Goal: Task Accomplishment & Management: Manage account settings

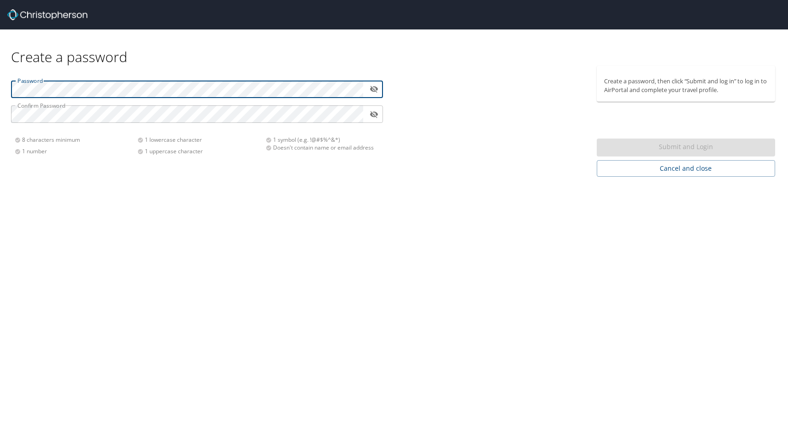
click at [248, 255] on div "Create a password Password ​ Confirm Password ​ 8 characters minimum 1 number 1…" at bounding box center [394, 220] width 788 height 440
click at [0, 439] on nordpass-autofill-portal at bounding box center [0, 440] width 0 height 0
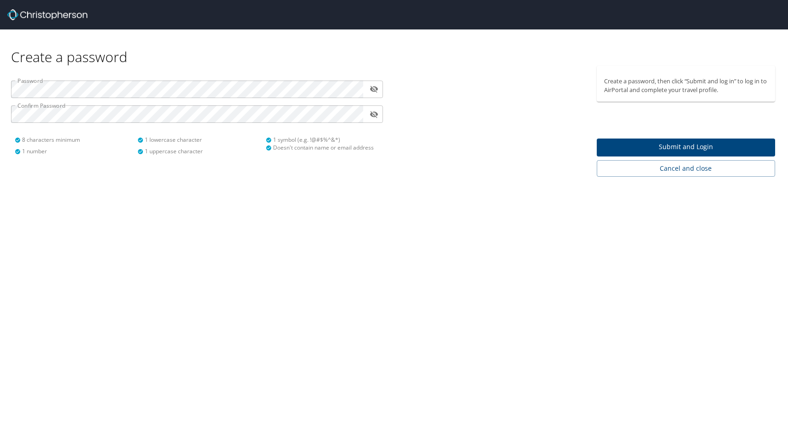
click at [0, 439] on nordpass-portal at bounding box center [0, 440] width 0 height 0
click at [693, 146] on span "Submit and Login" at bounding box center [686, 146] width 164 height 11
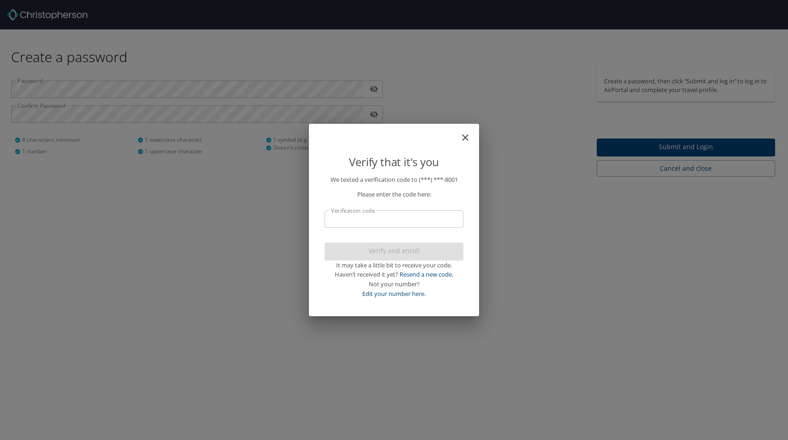
click at [401, 218] on input "Verification code" at bounding box center [394, 218] width 139 height 17
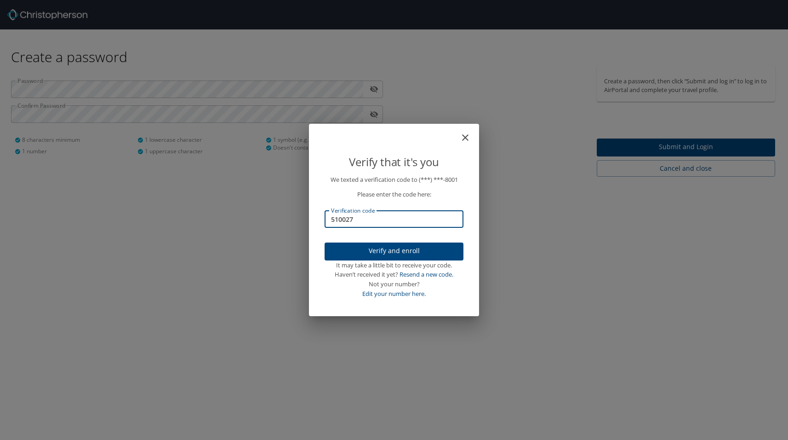
type input "510027"
click at [408, 253] on span "Verify and enroll" at bounding box center [394, 250] width 124 height 11
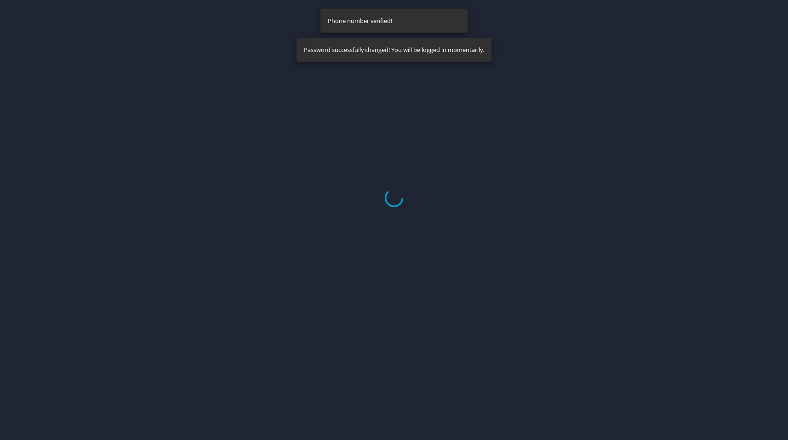
select select "US"
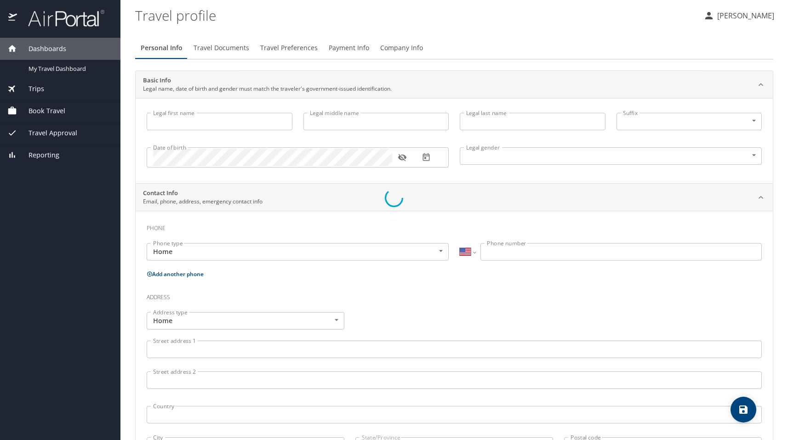
type input "Lyle"
type input "James"
type input "Hardee"
type input "Male"
select select "US"
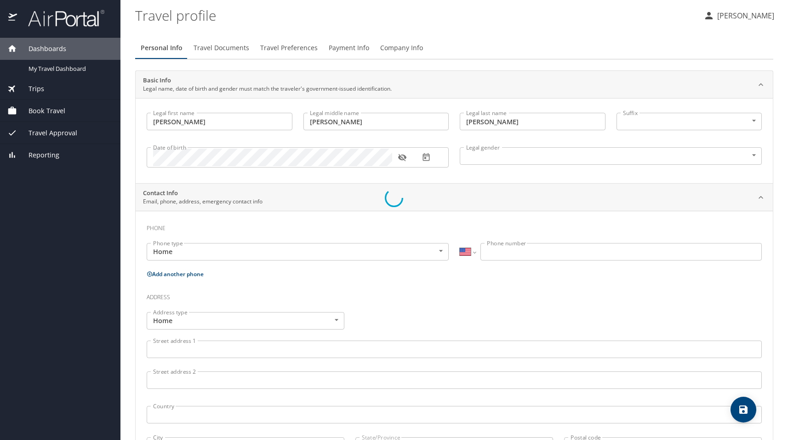
select select "US"
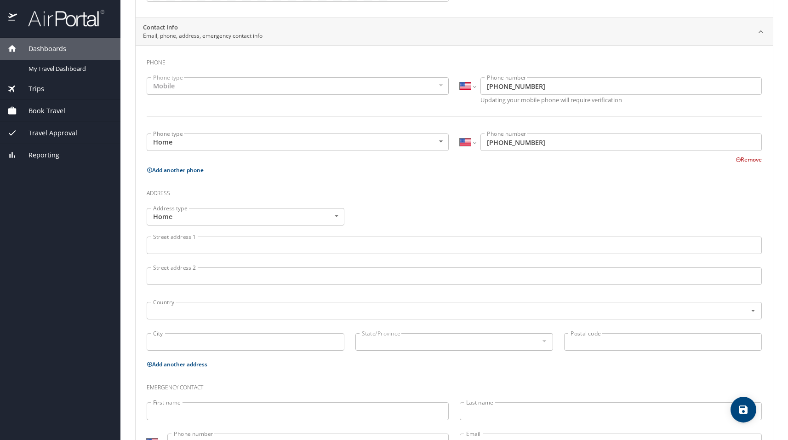
scroll to position [184, 0]
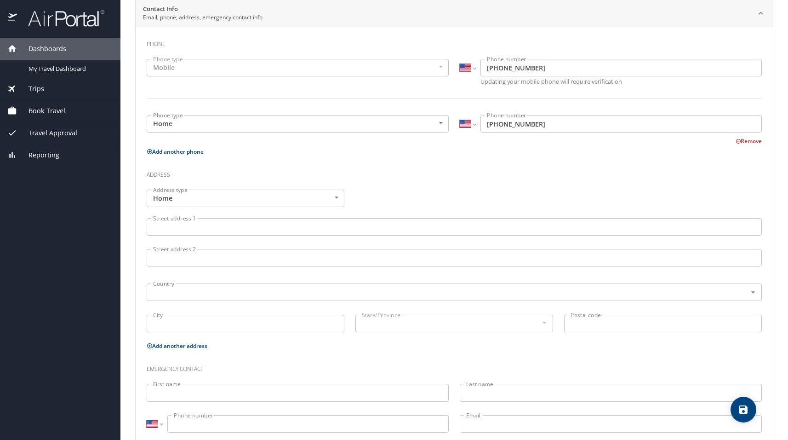
click at [251, 233] on input "Street address 1" at bounding box center [454, 226] width 615 height 17
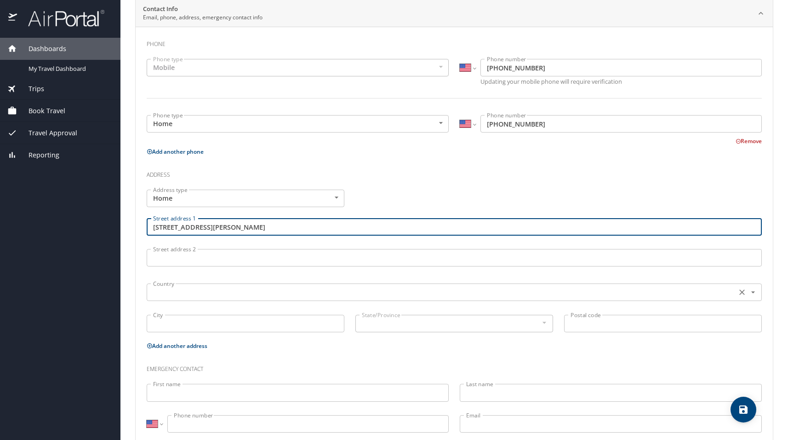
type input "126 Frazier St"
click at [223, 296] on input "text" at bounding box center [440, 292] width 583 height 12
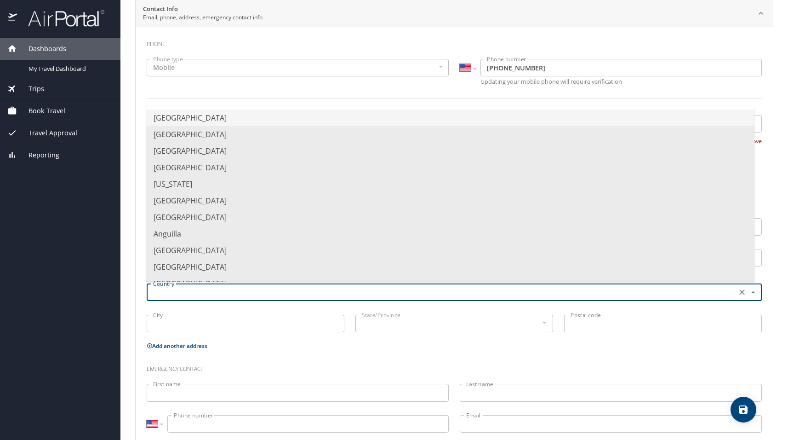
click at [240, 121] on li "United States of America" at bounding box center [450, 117] width 608 height 17
type input "United States of America"
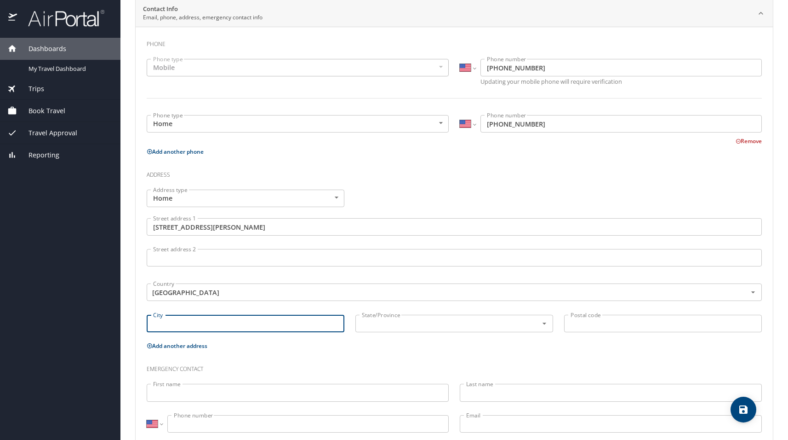
click at [227, 329] on input "City" at bounding box center [246, 323] width 198 height 17
type input "Lake Charles"
click at [431, 326] on input "text" at bounding box center [440, 323] width 165 height 12
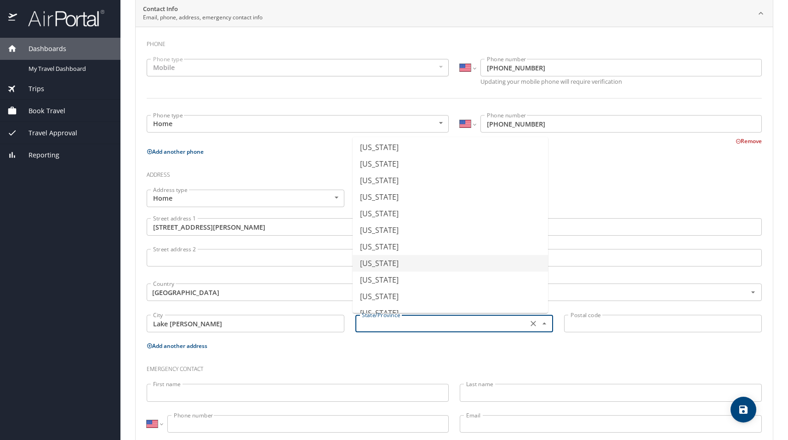
click at [406, 260] on li "Louisiana" at bounding box center [450, 263] width 195 height 17
type input "Louisiana"
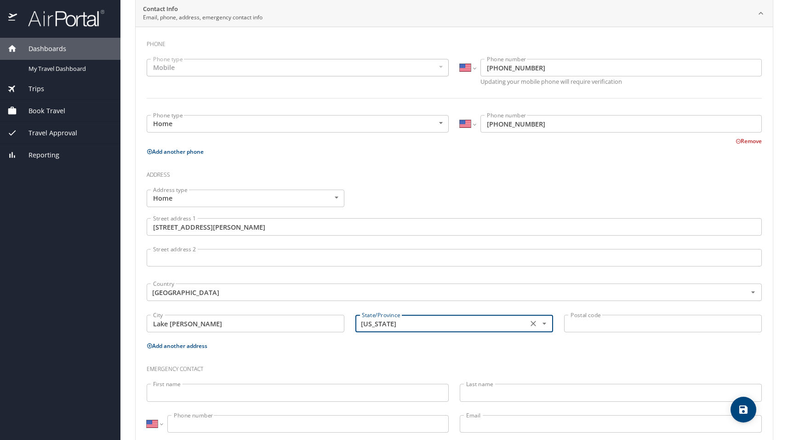
click at [591, 326] on input "Postal code" at bounding box center [663, 323] width 198 height 17
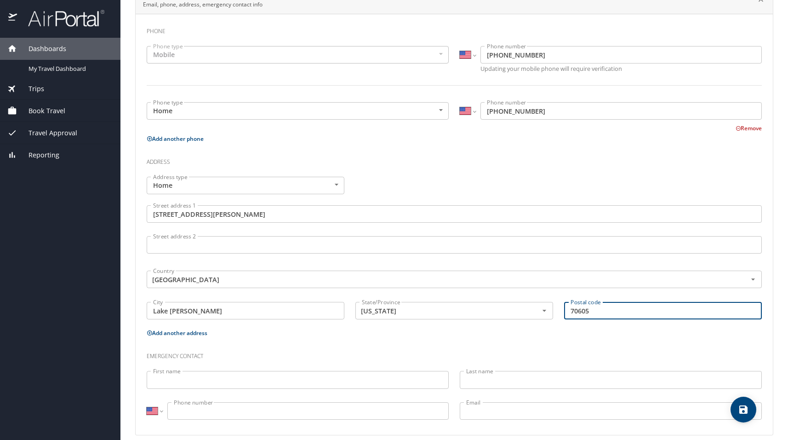
scroll to position [207, 0]
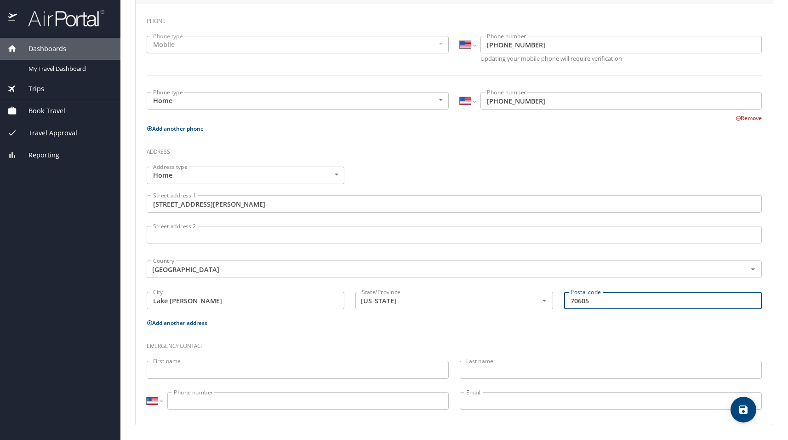
type input "70605"
click at [265, 368] on input "First name" at bounding box center [298, 368] width 302 height 17
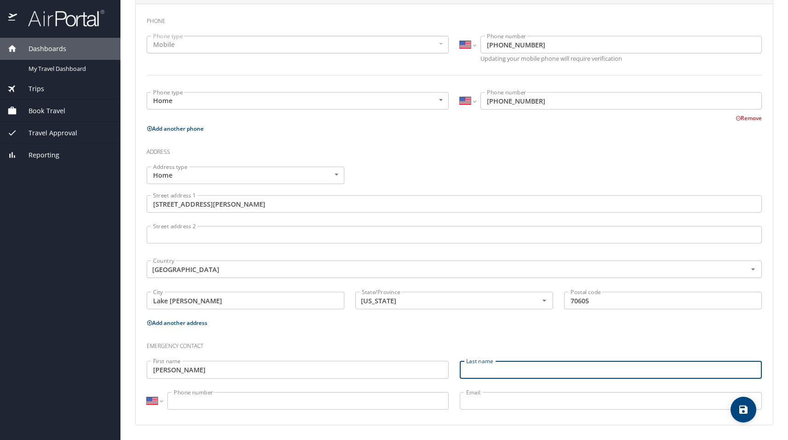
click at [268, 369] on input "Colette Hardee" at bounding box center [298, 368] width 302 height 17
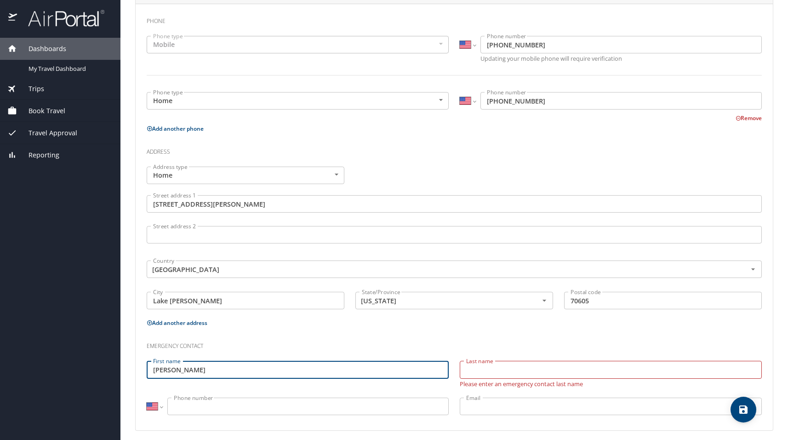
type input "Colette"
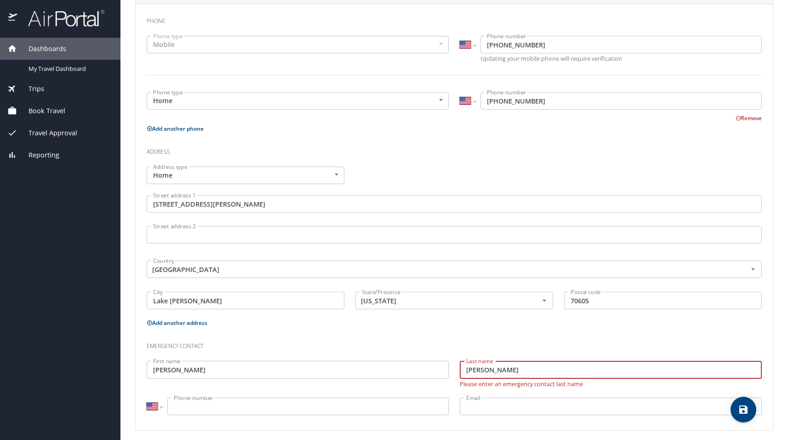
type input "Hardee"
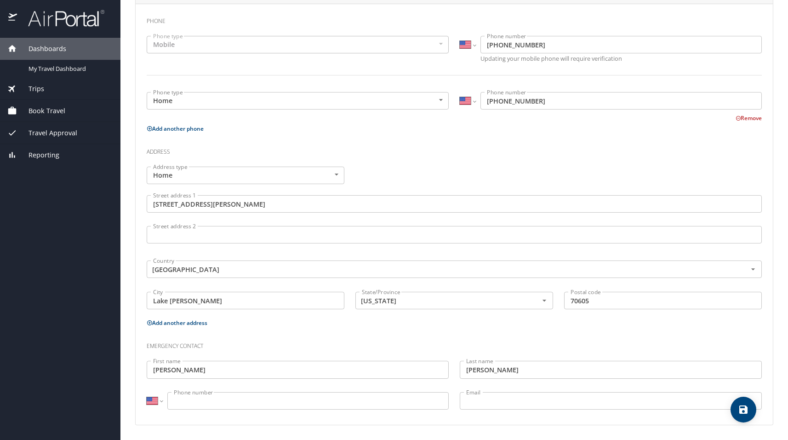
click at [248, 402] on input "Phone number" at bounding box center [307, 400] width 281 height 17
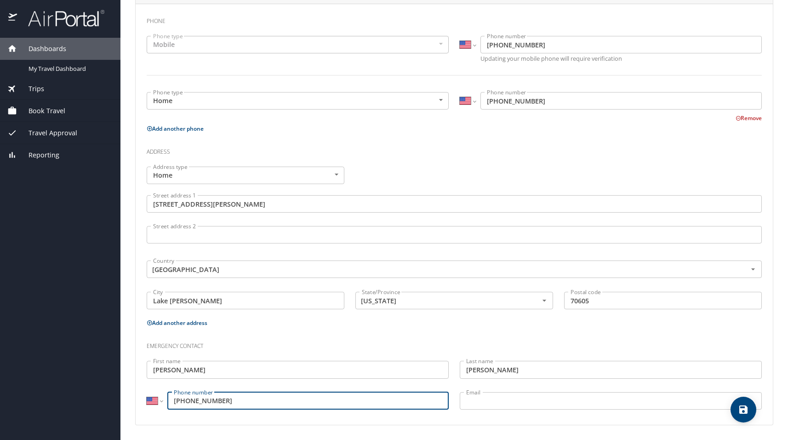
type input "(337) 368-3637"
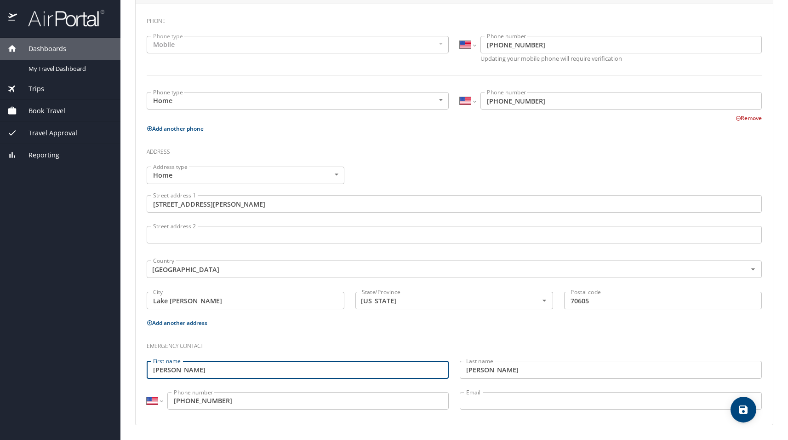
drag, startPoint x: 184, startPoint y: 373, endPoint x: 122, endPoint y: 371, distance: 61.7
click at [124, 373] on main "Travel profile Lyle Hardee Personal Info Travel Documents Travel Preferences Pa…" at bounding box center [454, 220] width 668 height 440
type input "Byron"
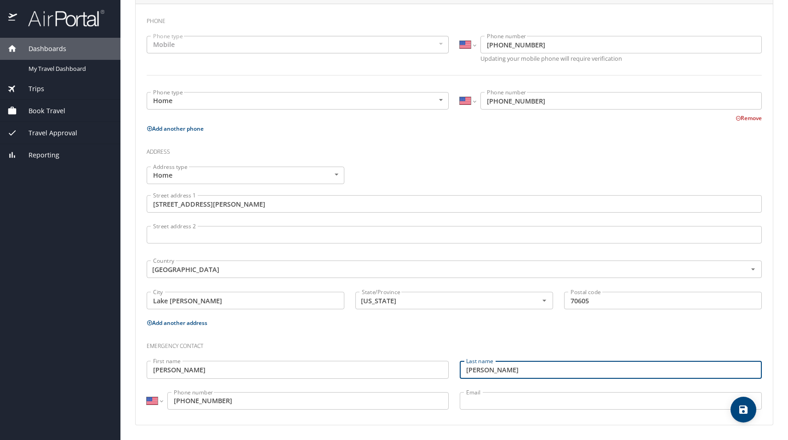
click at [292, 402] on input "(337) 368-3637" at bounding box center [307, 400] width 281 height 17
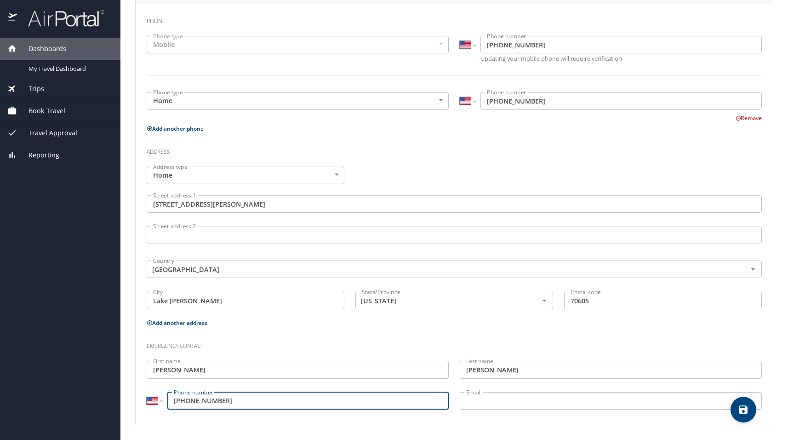
type input "(337) 794-8368"
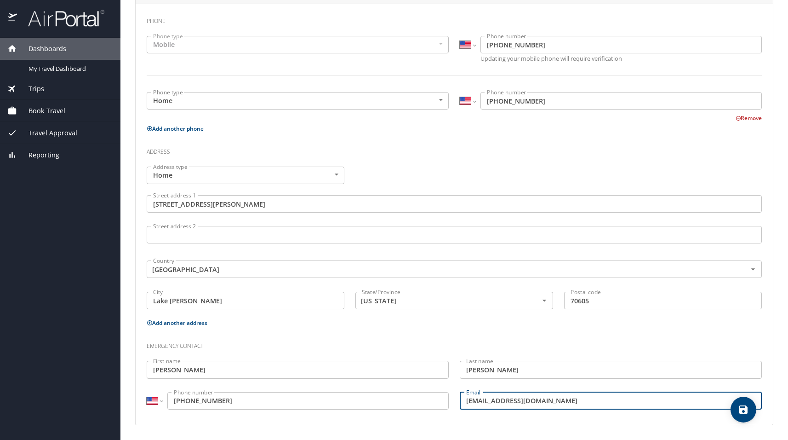
type input "byronlake22@gmail.com"
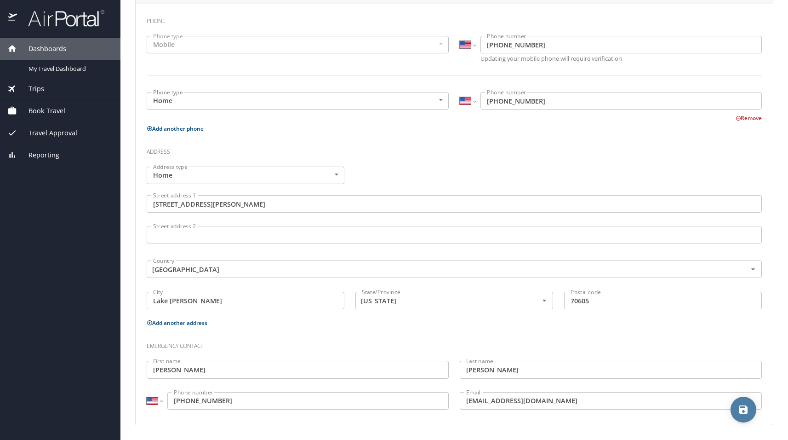
click at [744, 418] on button "save" at bounding box center [744, 409] width 26 height 26
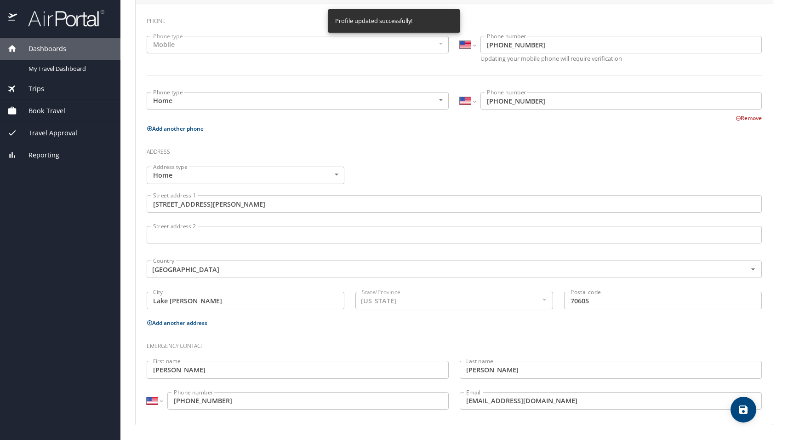
select select "US"
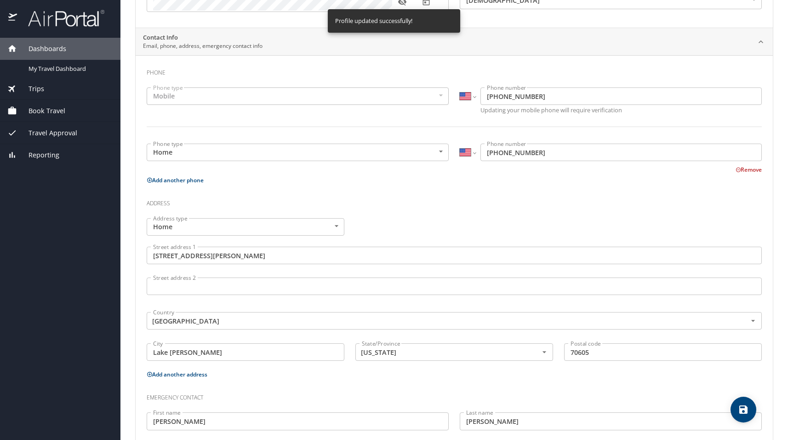
scroll to position [0, 0]
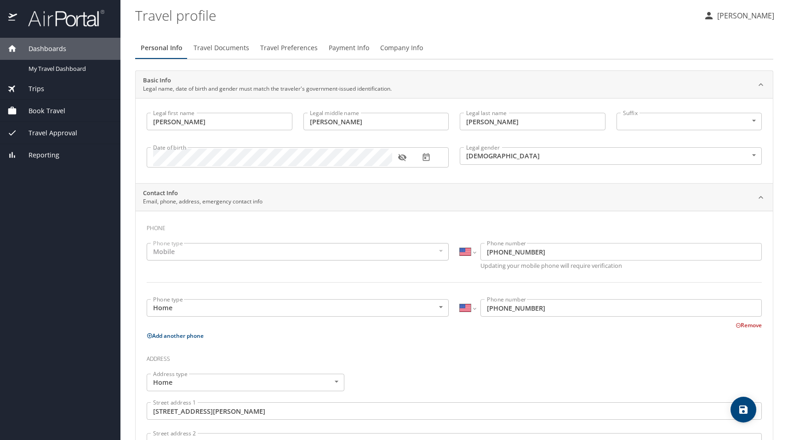
click at [216, 48] on span "Travel Documents" at bounding box center [222, 47] width 56 height 11
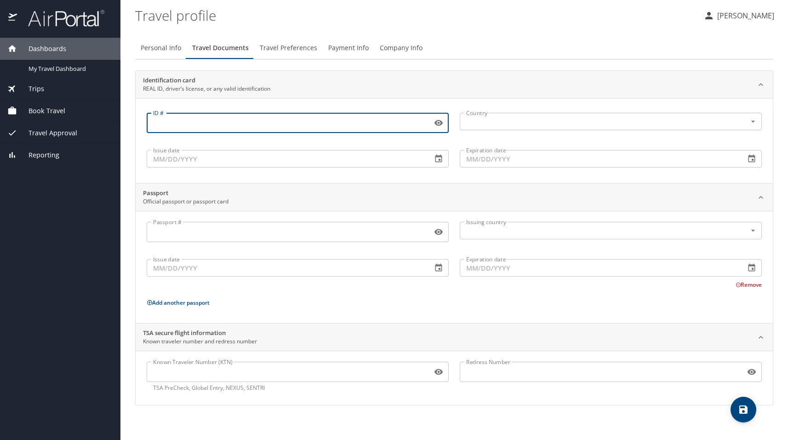
click at [233, 126] on input "ID #" at bounding box center [288, 122] width 282 height 17
type input "009044403"
click at [506, 119] on input "text" at bounding box center [597, 121] width 269 height 12
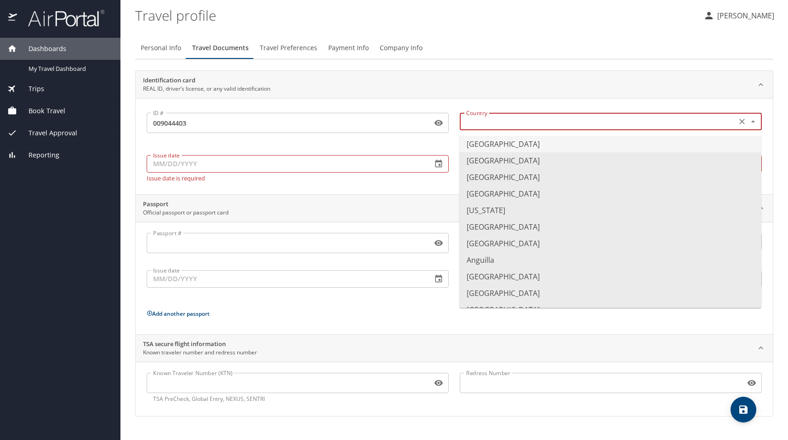
click at [497, 139] on li "United States of America" at bounding box center [610, 144] width 302 height 17
type input "United States of America"
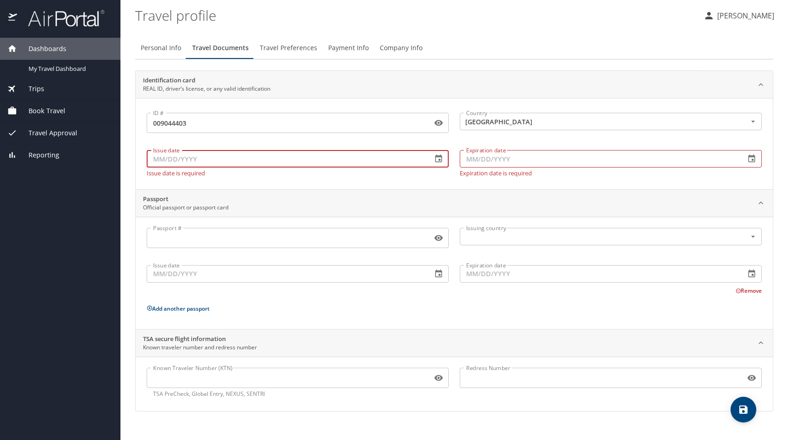
click at [331, 159] on input "Issue date" at bounding box center [286, 158] width 278 height 17
type input "01/20/2023"
click at [496, 159] on input "Expiration date" at bounding box center [599, 158] width 278 height 17
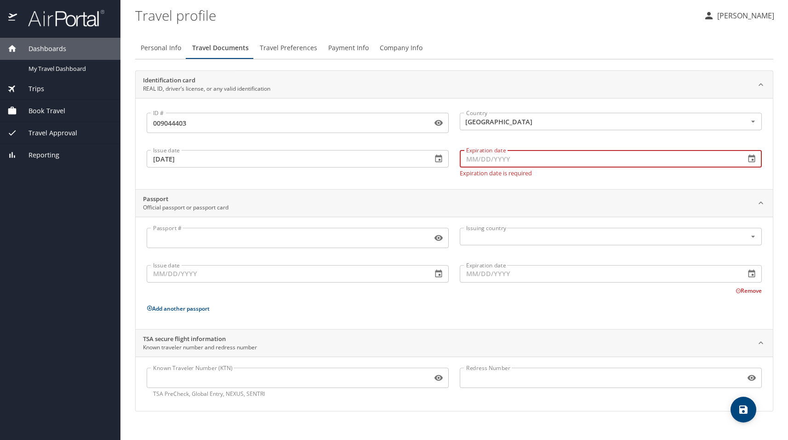
click at [301, 48] on span "Travel Preferences" at bounding box center [288, 47] width 57 height 11
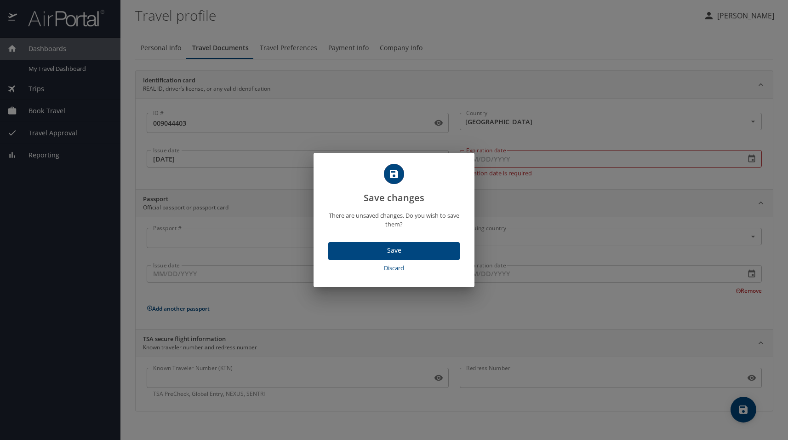
click at [393, 271] on span "Discard" at bounding box center [394, 268] width 124 height 11
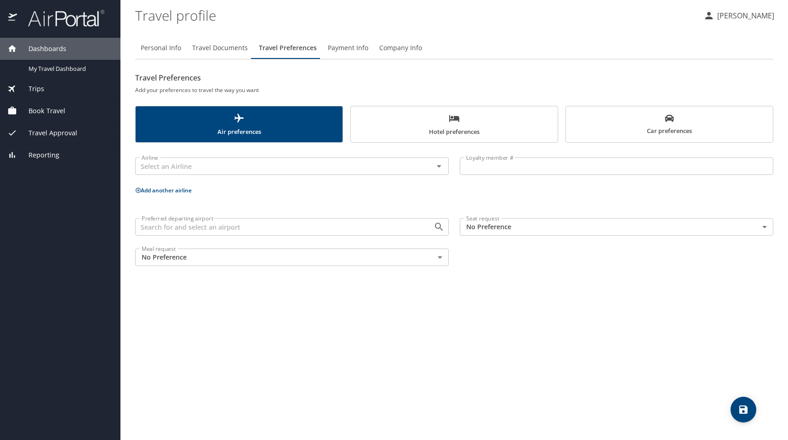
click at [338, 52] on span "Payment Info" at bounding box center [348, 47] width 40 height 11
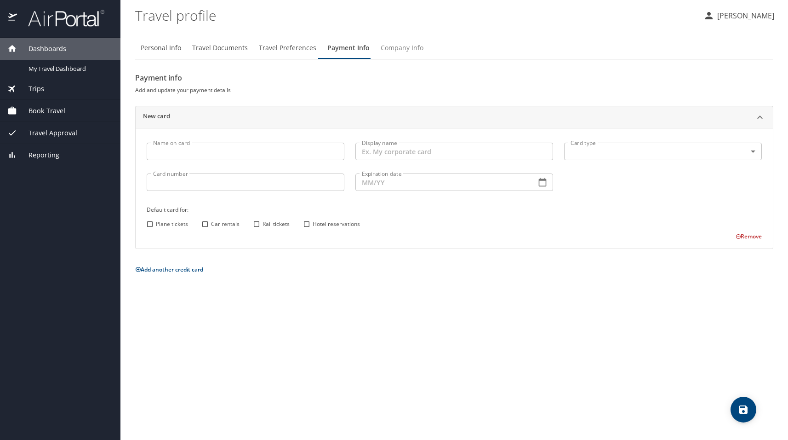
click at [388, 48] on span "Company Info" at bounding box center [402, 47] width 43 height 11
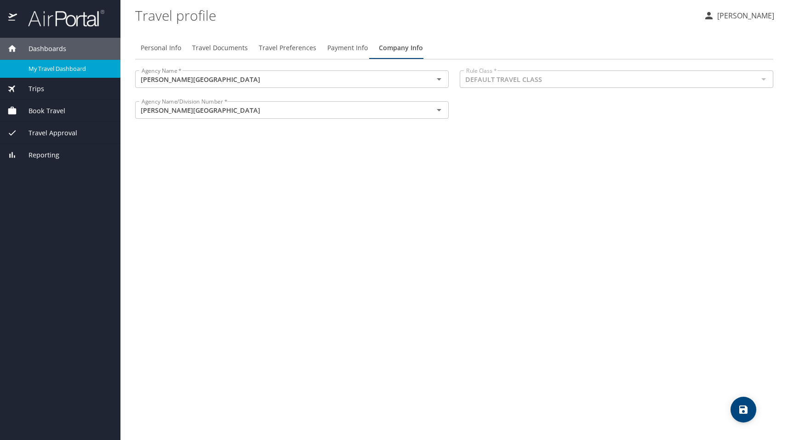
click at [70, 69] on span "My Travel Dashboard" at bounding box center [69, 68] width 81 height 9
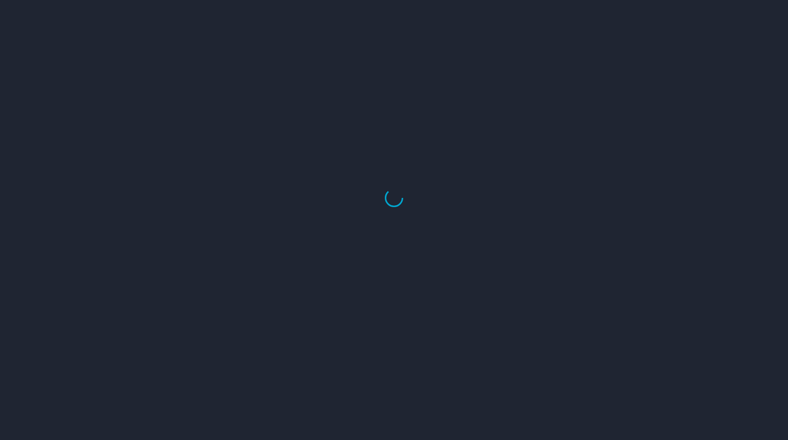
select select "US"
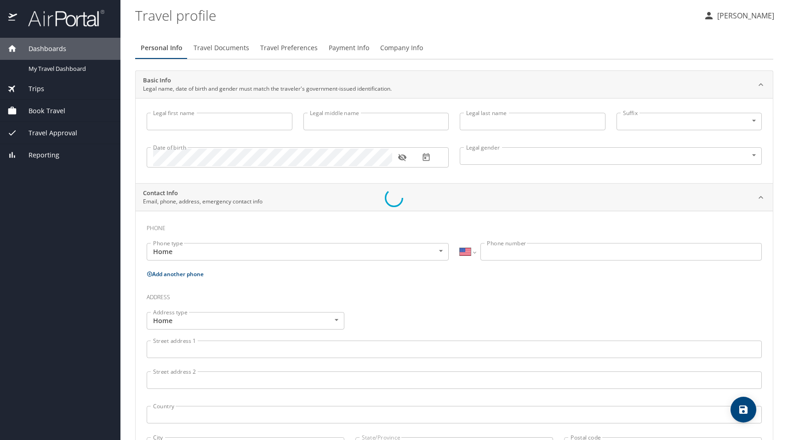
type input "Lyle"
type input "James"
type input "Hardee"
type input "Male"
select select "US"
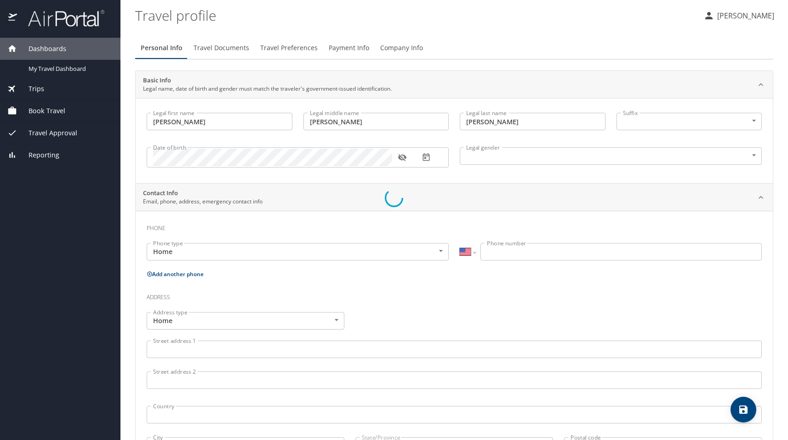
select select "US"
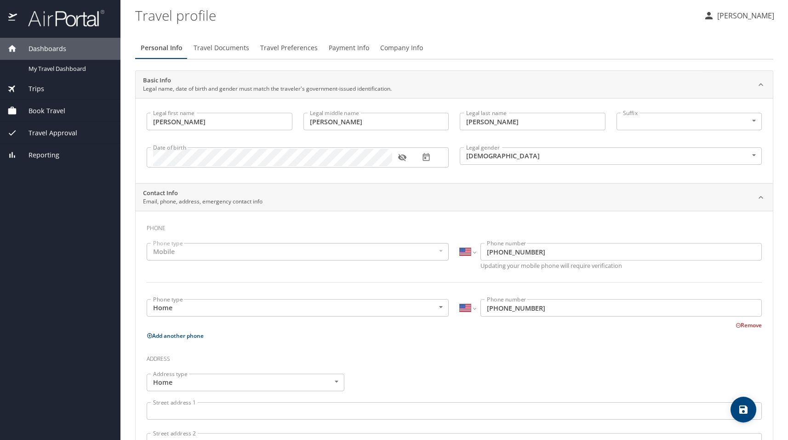
click at [735, 17] on p "[PERSON_NAME]" at bounding box center [745, 15] width 60 height 11
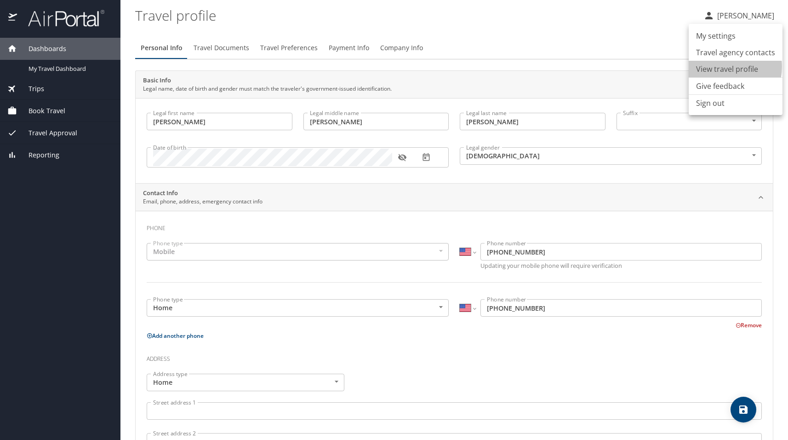
click at [722, 67] on li "View travel profile" at bounding box center [736, 69] width 94 height 17
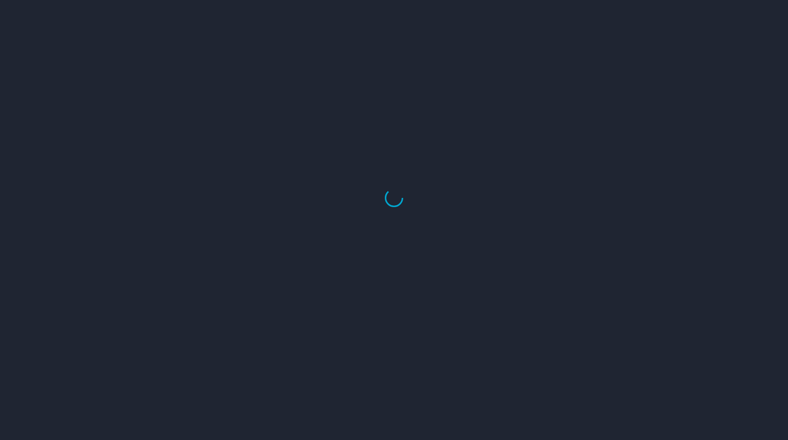
select select "US"
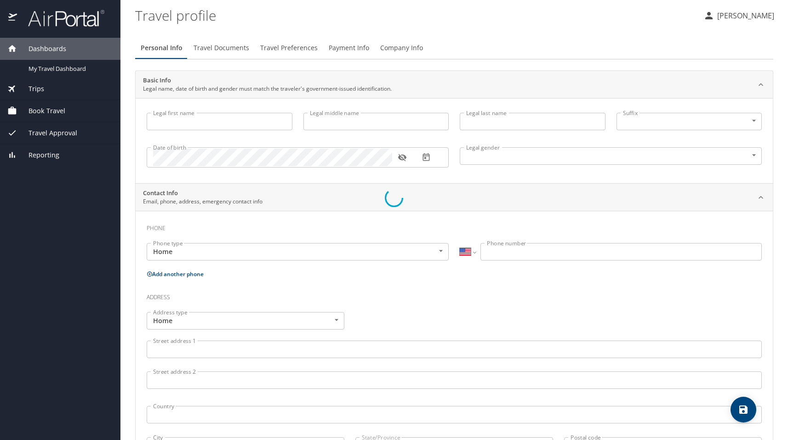
type input "Lyle"
type input "James"
type input "Hardee"
type input "Male"
type input "Byron"
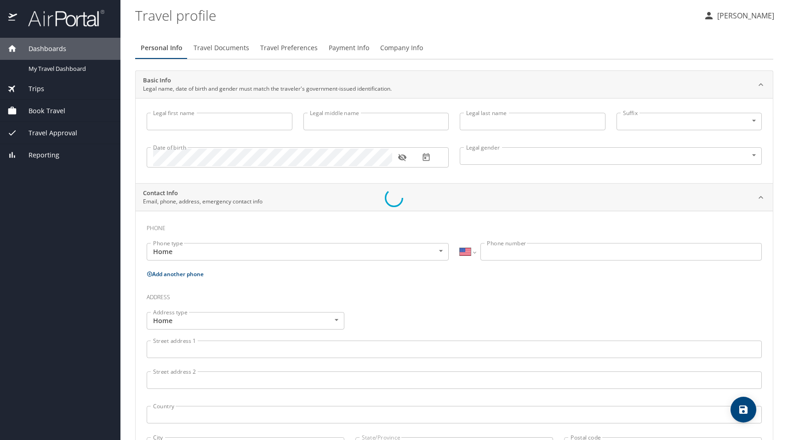
type input "Hardee"
type input "(337) 794-8368"
type input "byronlake22@gmail.com"
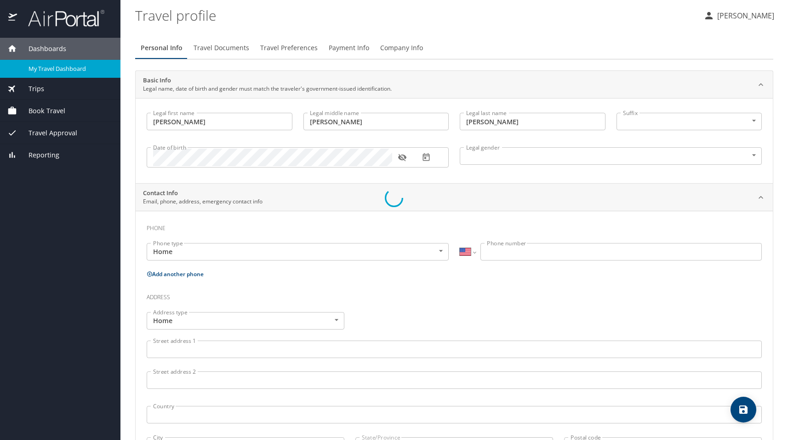
select select "US"
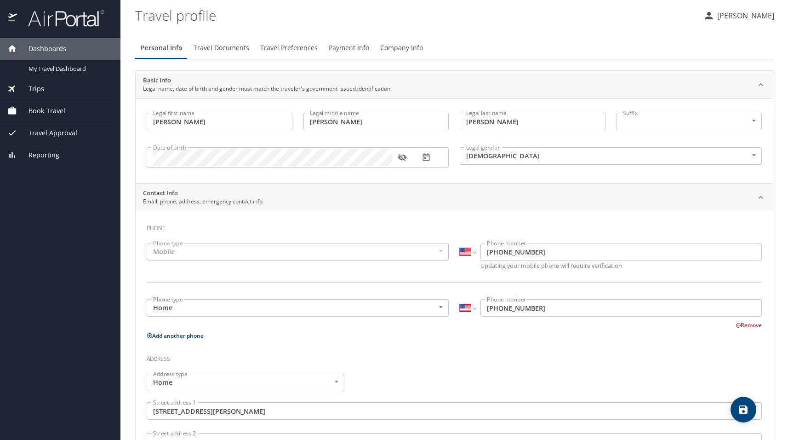
click at [51, 110] on span "Book Travel" at bounding box center [41, 111] width 48 height 10
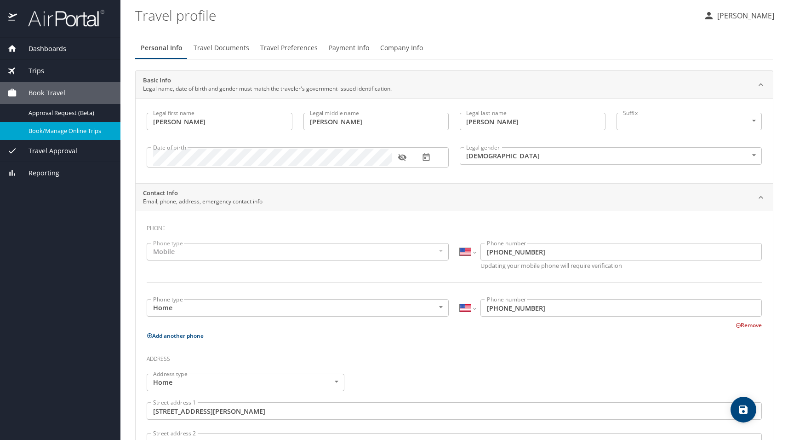
click at [72, 129] on span "Book/Manage Online Trips" at bounding box center [69, 130] width 81 height 9
click at [226, 49] on span "Travel Documents" at bounding box center [222, 47] width 56 height 11
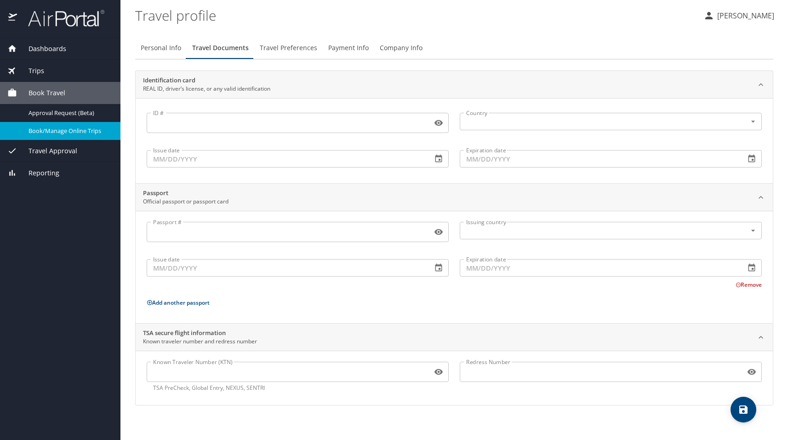
click at [229, 123] on input "ID #" at bounding box center [288, 122] width 282 height 17
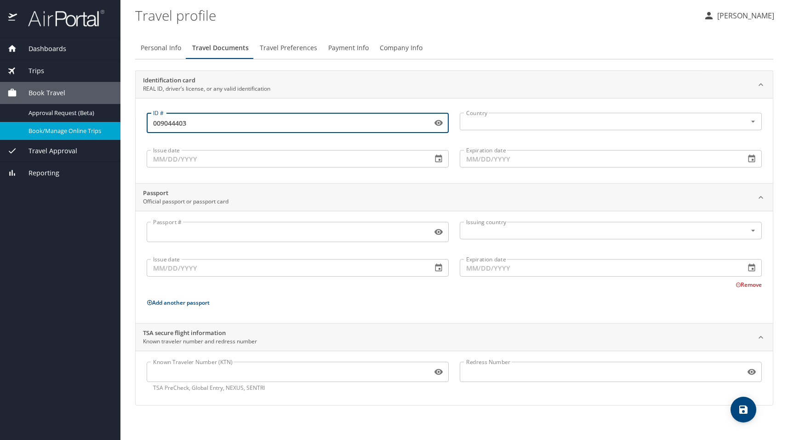
type input "009044403"
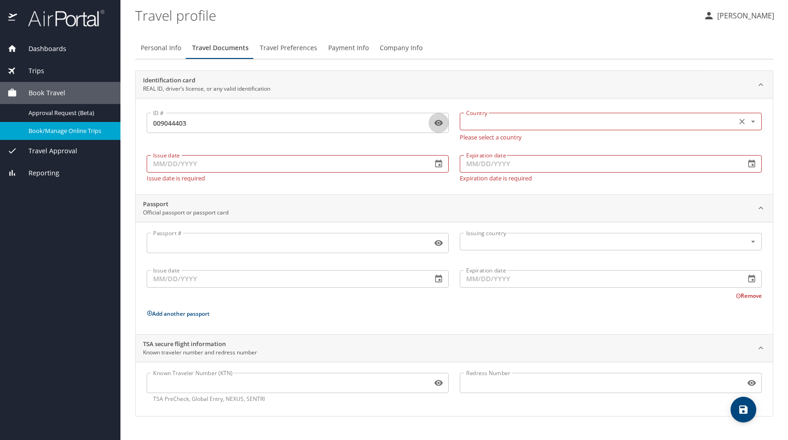
click at [565, 131] on div "Country Country" at bounding box center [611, 120] width 302 height 23
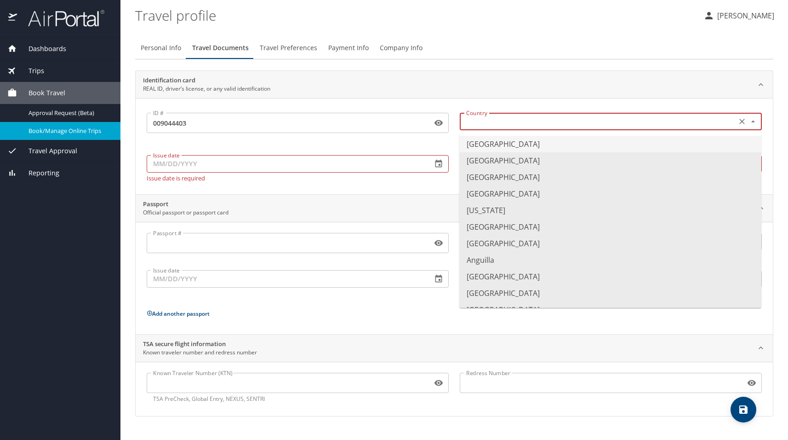
click at [567, 122] on input "text" at bounding box center [597, 121] width 269 height 12
click at [548, 148] on li "United States of America" at bounding box center [610, 144] width 302 height 17
type input "United States of America"
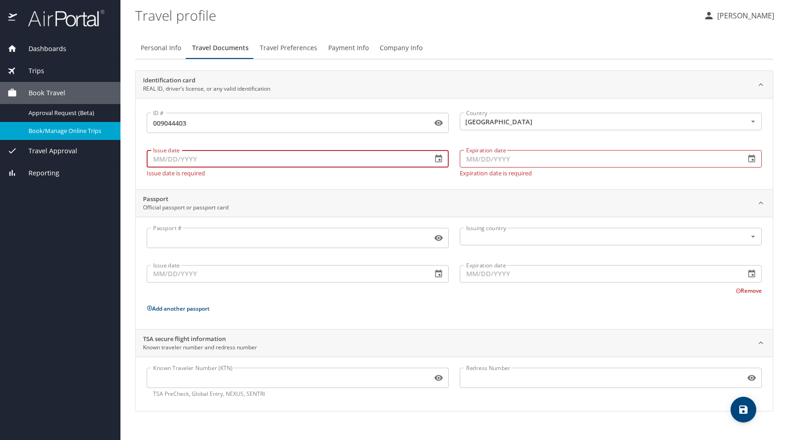
click at [267, 159] on input "Issue date" at bounding box center [286, 158] width 278 height 17
type input "01/20/2023"
click at [495, 161] on input "Expiration date" at bounding box center [599, 158] width 278 height 17
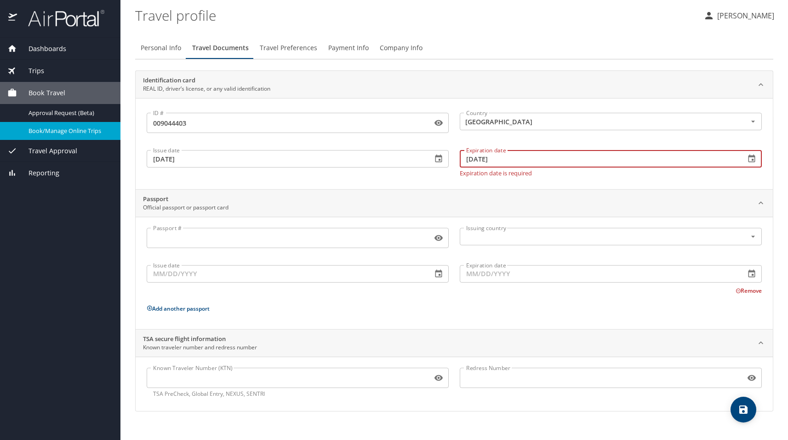
type input "01/20/2029"
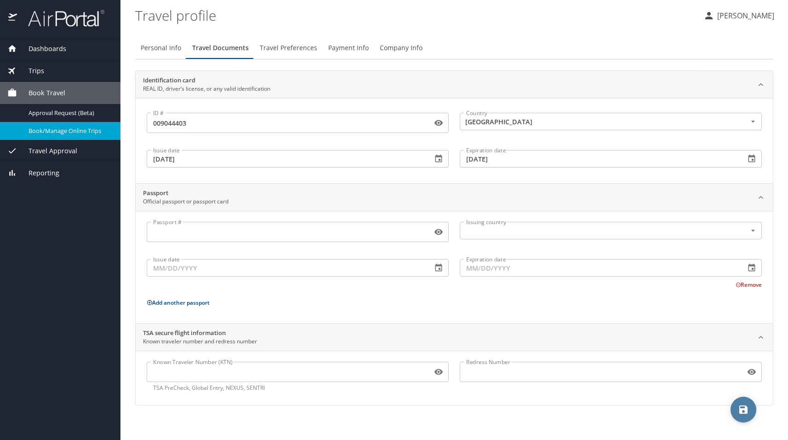
click at [741, 413] on icon "save" at bounding box center [743, 409] width 8 height 8
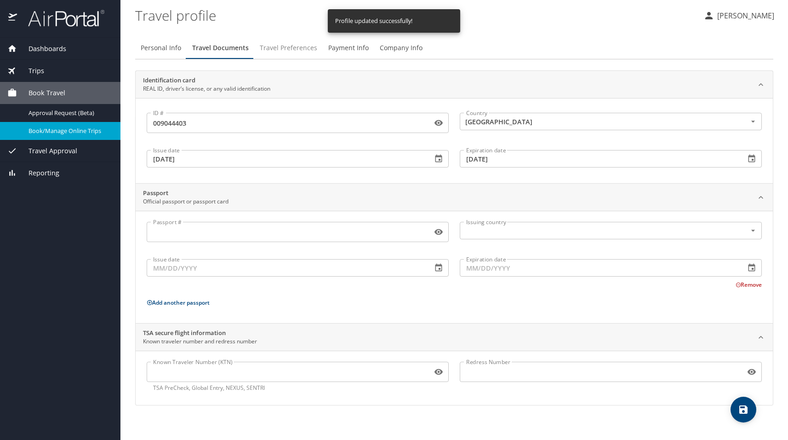
click at [300, 46] on span "Travel Preferences" at bounding box center [288, 47] width 57 height 11
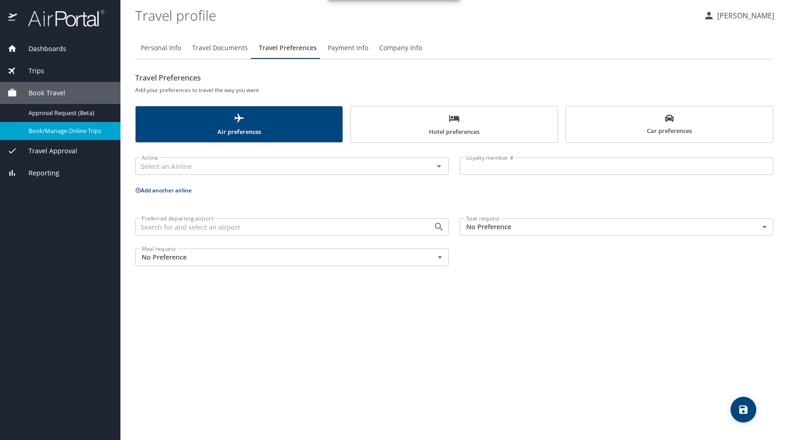
click at [366, 46] on button "Payment Info" at bounding box center [347, 48] width 51 height 22
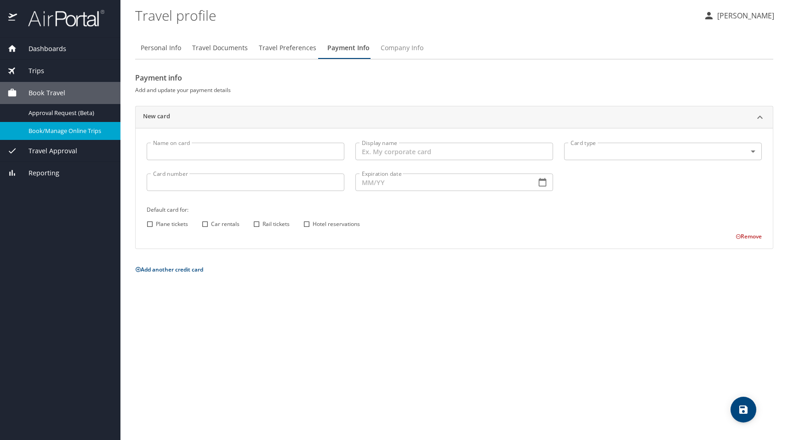
click at [396, 46] on span "Company Info" at bounding box center [402, 47] width 43 height 11
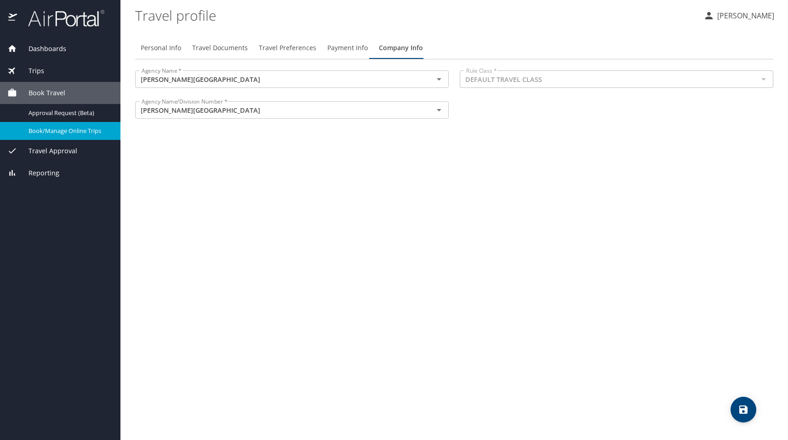
click at [147, 44] on span "Personal Info" at bounding box center [161, 47] width 40 height 11
select select "US"
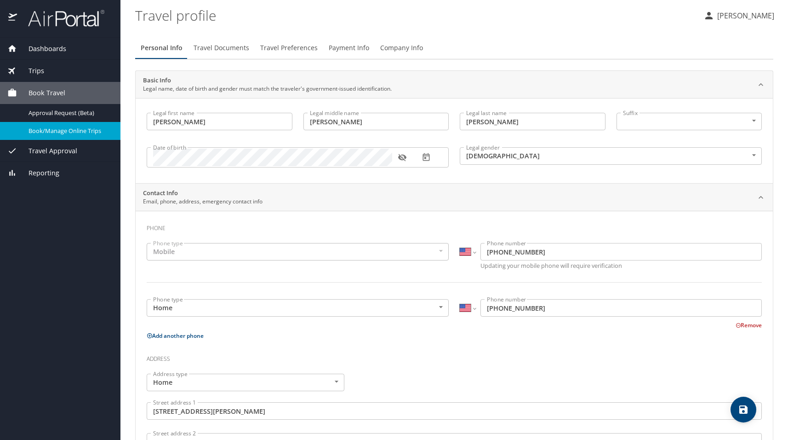
click at [36, 47] on span "Dashboards" at bounding box center [41, 49] width 49 height 10
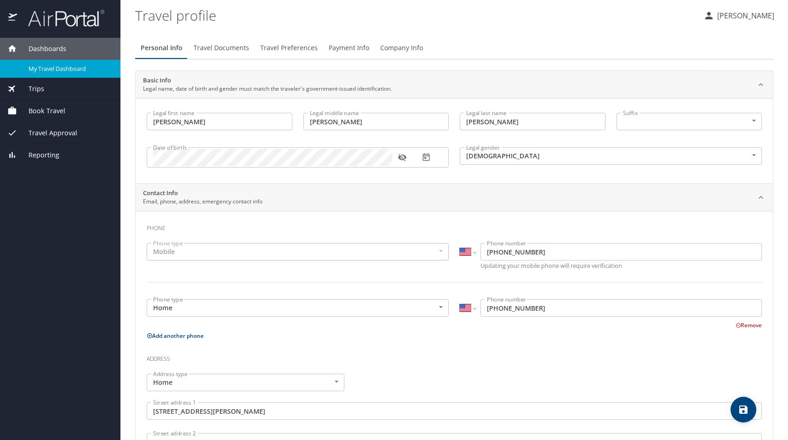
click at [47, 69] on span "My Travel Dashboard" at bounding box center [69, 68] width 81 height 9
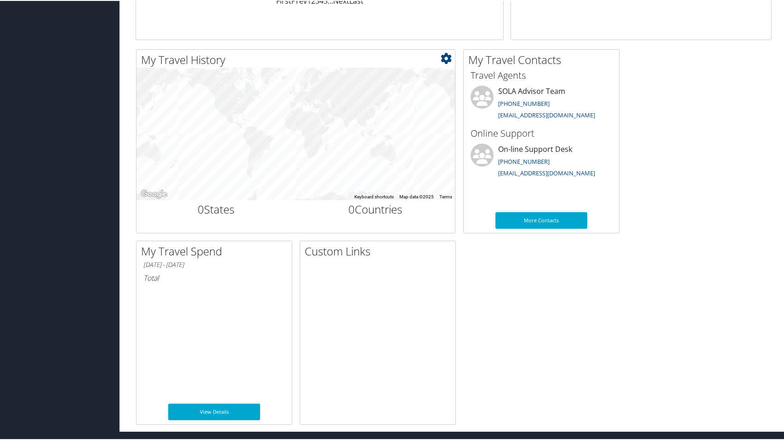
scroll to position [264, 0]
